Goal: Browse casually

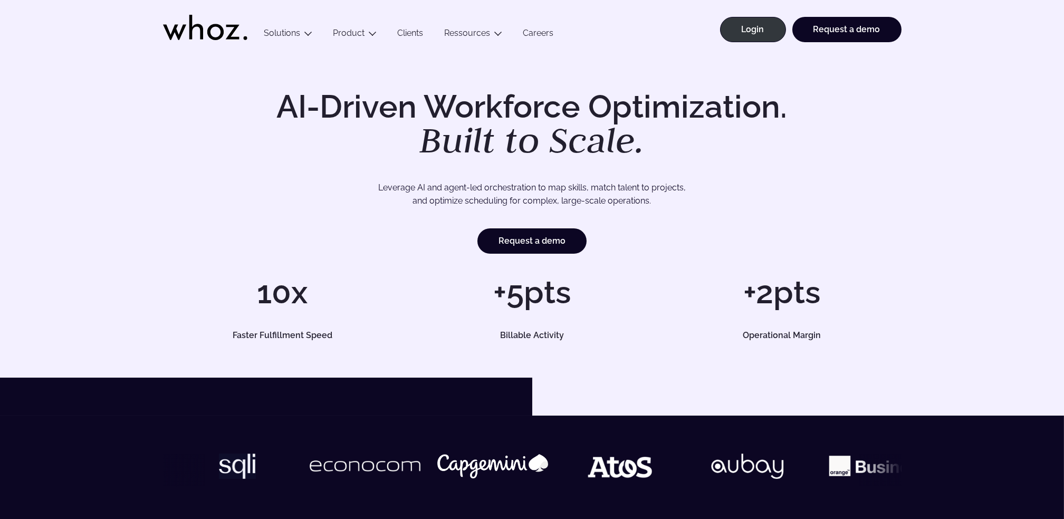
click at [647, 145] on h1 "AI-Driven Workforce Optimization. Built to Scale." at bounding box center [532, 125] width 540 height 68
